Goal: Find specific page/section

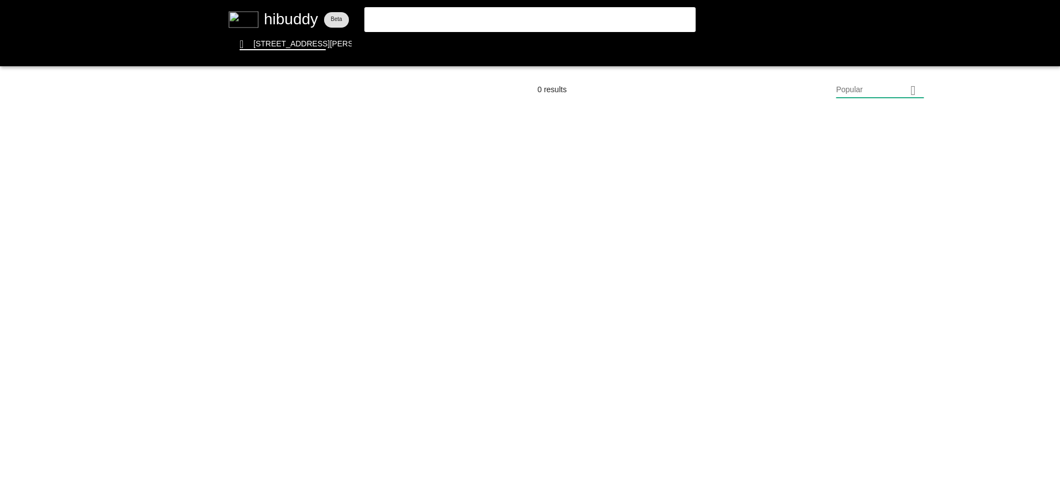
click at [558, 24] on flt-glass-pane at bounding box center [530, 251] width 1060 height 503
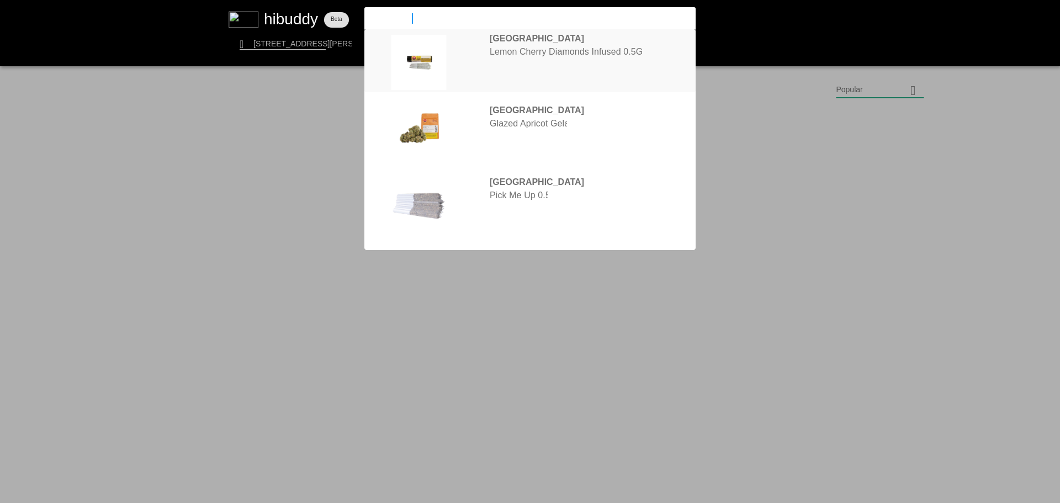
type input "[GEOGRAPHIC_DATA]"
click at [563, 52] on flt-glass-pane at bounding box center [530, 251] width 1060 height 503
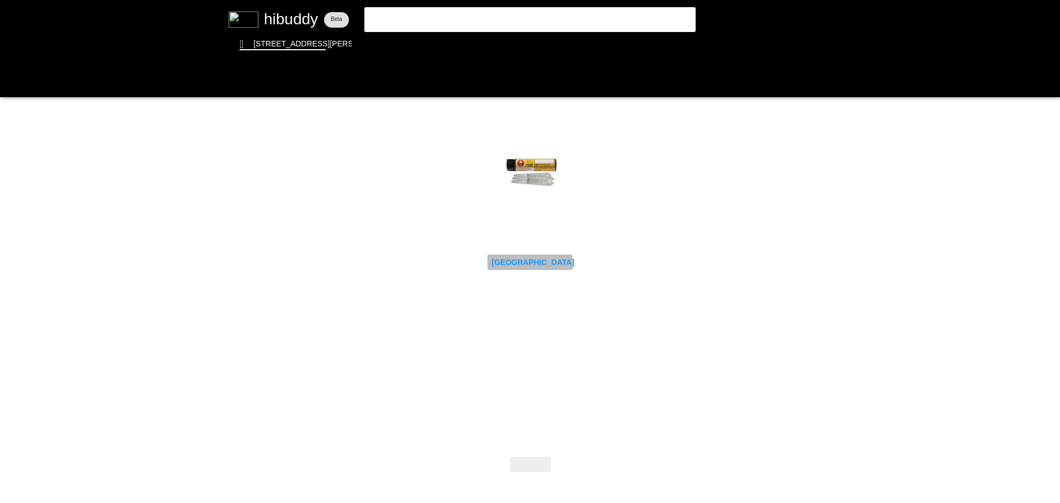
click at [536, 267] on flt-glass-pane at bounding box center [530, 251] width 1060 height 503
